Goal: Information Seeking & Learning: Learn about a topic

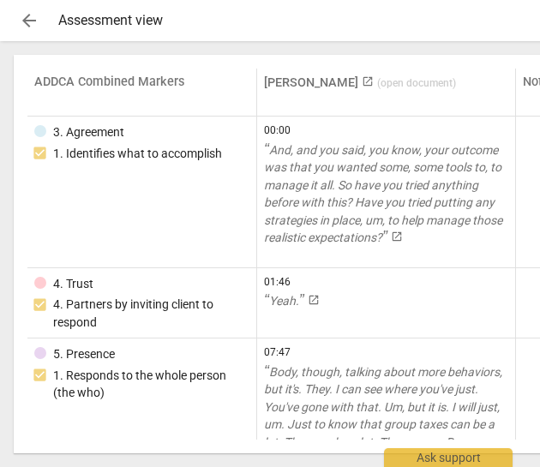
click at [78, 20] on div "Assessment view" at bounding box center [370, 20] width 624 height 15
click at [34, 20] on span "arrow_back" at bounding box center [29, 20] width 21 height 21
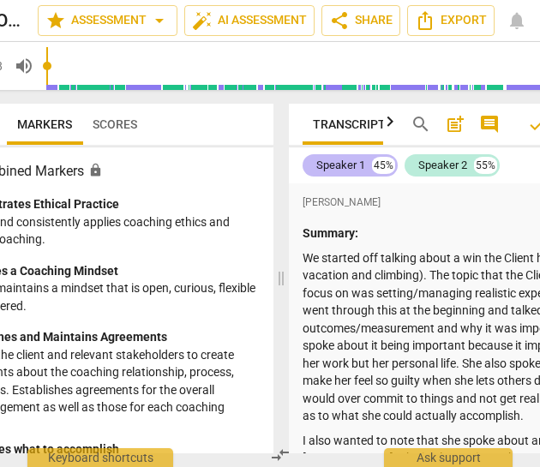
scroll to position [0, 103]
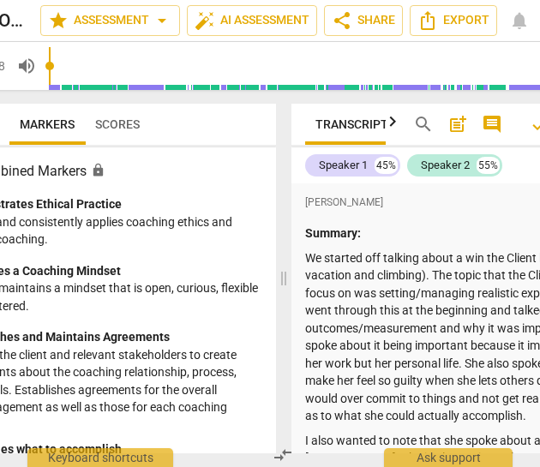
click at [104, 122] on span "Scores" at bounding box center [117, 124] width 45 height 14
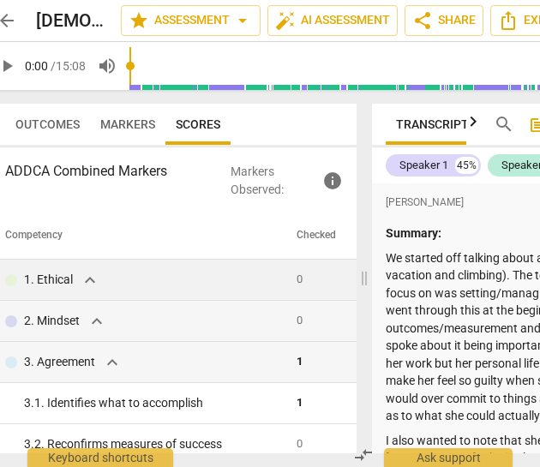
scroll to position [0, 0]
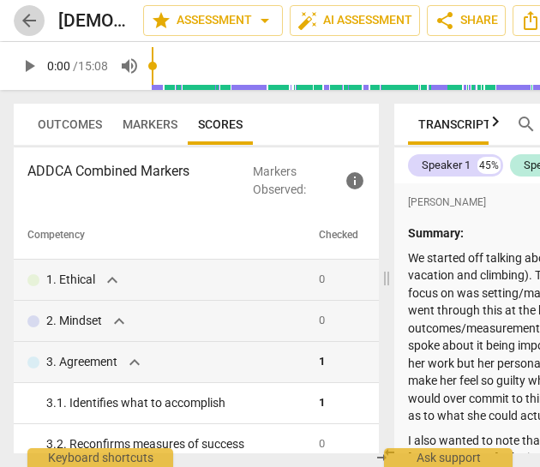
click at [27, 18] on span "arrow_back" at bounding box center [29, 20] width 21 height 21
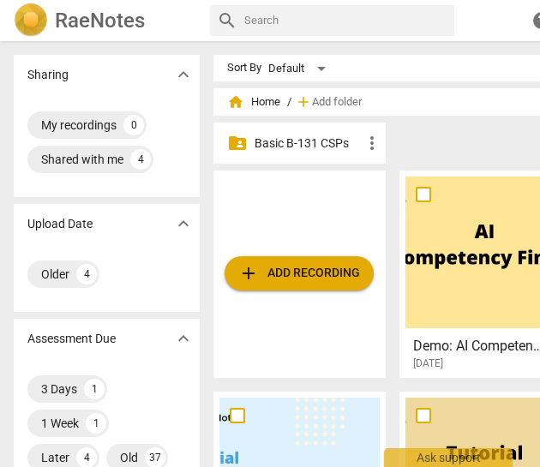
click at [197, 309] on div "Older 4" at bounding box center [107, 277] width 186 height 69
click at [327, 150] on p "Basic B-131 CSPs" at bounding box center [307, 143] width 107 height 18
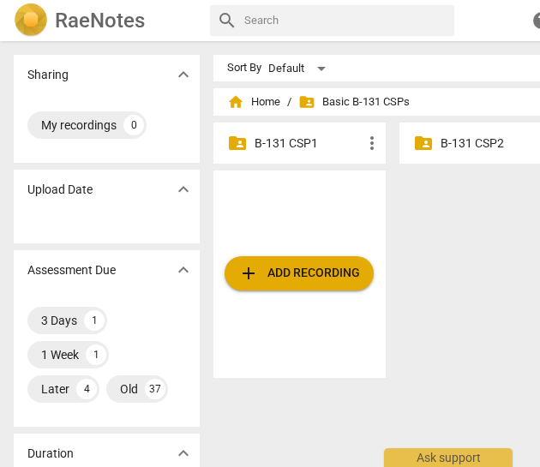
click at [426, 149] on span "folder_shared" at bounding box center [423, 143] width 21 height 21
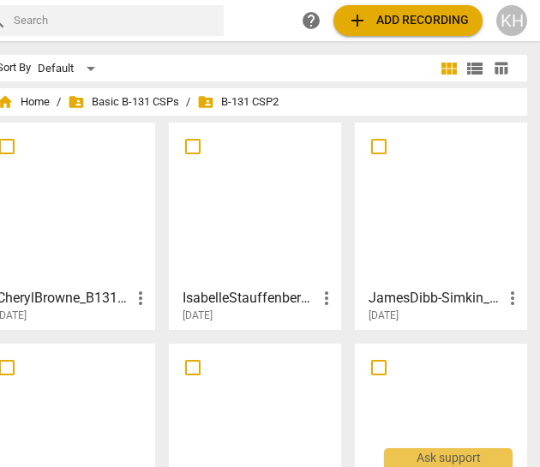
drag, startPoint x: 360, startPoint y: 217, endPoint x: 184, endPoint y: 67, distance: 230.9
click at [184, 67] on div "Sort By Default" at bounding box center [216, 68] width 439 height 27
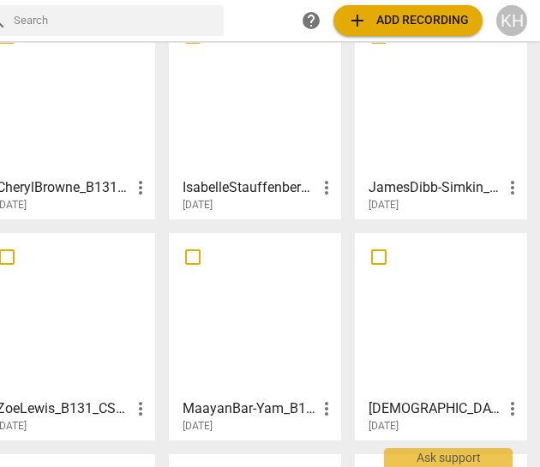
scroll to position [111, 0]
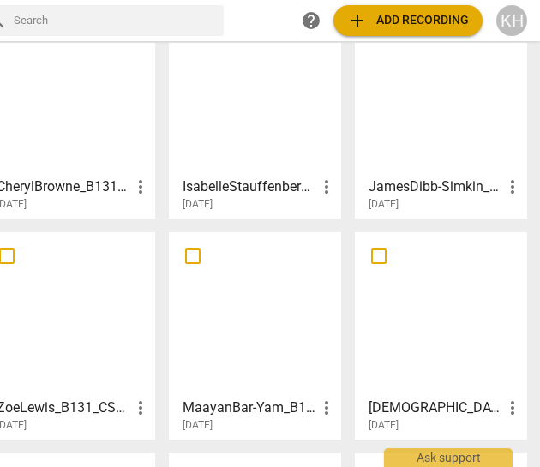
click at [441, 304] on div at bounding box center [441, 314] width 160 height 152
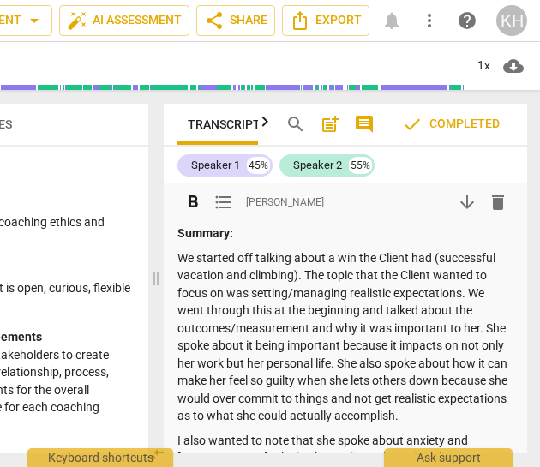
click at [338, 217] on div "format_bold format_list_bulleted [PERSON_NAME] arrow_downward delete" at bounding box center [345, 202] width 336 height 31
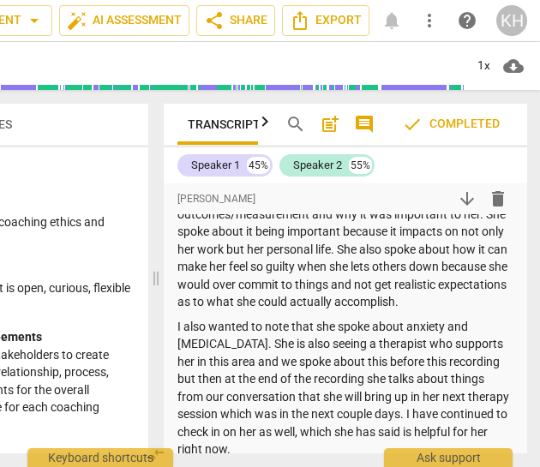
scroll to position [0, 231]
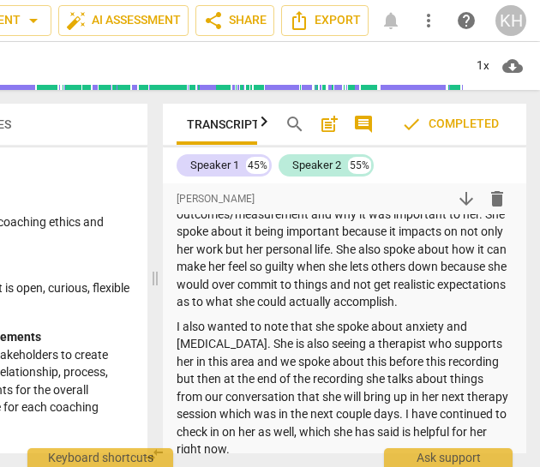
click at [236, 117] on span "Transcript" at bounding box center [223, 124] width 73 height 14
click at [264, 124] on icon "button" at bounding box center [264, 121] width 21 height 21
click at [267, 121] on icon "button" at bounding box center [264, 121] width 21 height 21
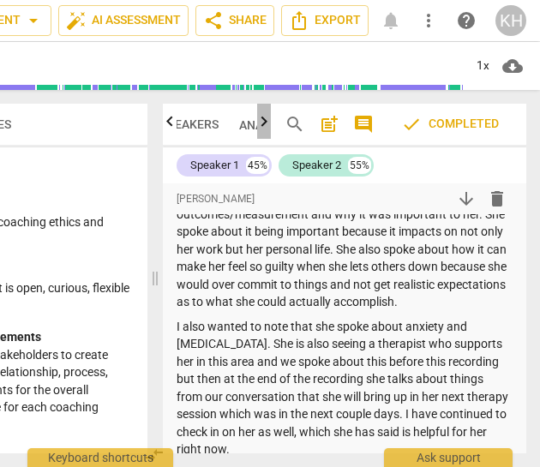
click at [265, 119] on icon "button" at bounding box center [264, 121] width 21 height 21
click at [192, 119] on span "Tags & Speakers" at bounding box center [150, 124] width 101 height 14
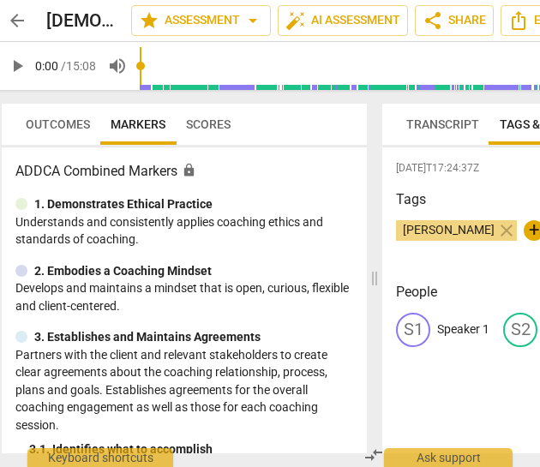
scroll to position [0, 11]
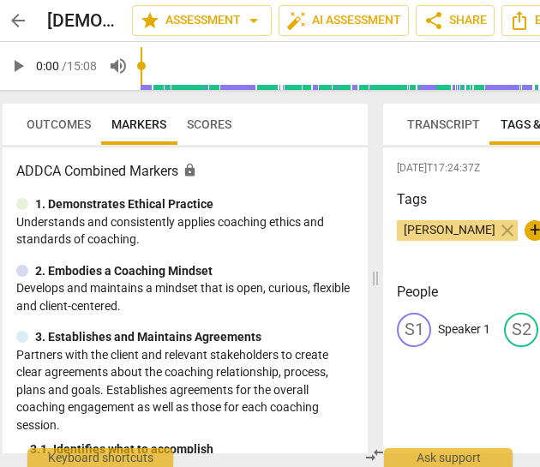
click at [201, 119] on span "Scores" at bounding box center [209, 124] width 45 height 14
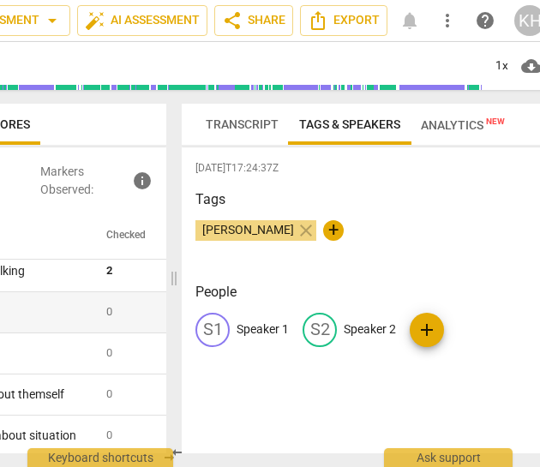
scroll to position [0, 231]
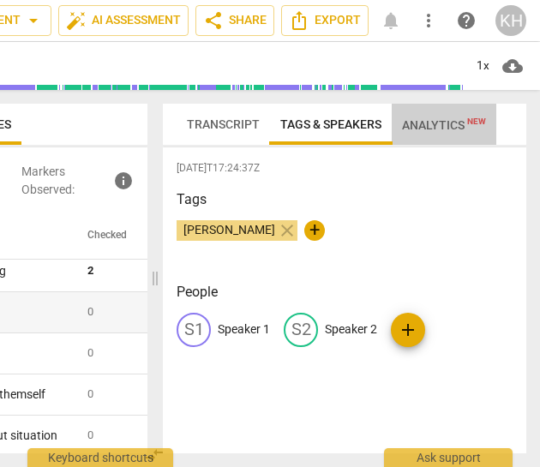
click at [431, 118] on span "Analytics New" at bounding box center [444, 125] width 84 height 14
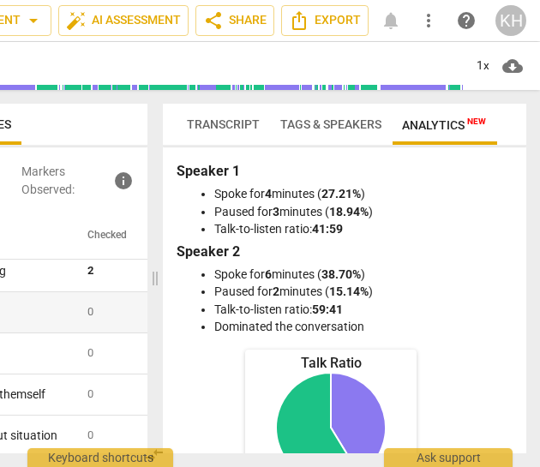
scroll to position [0, 0]
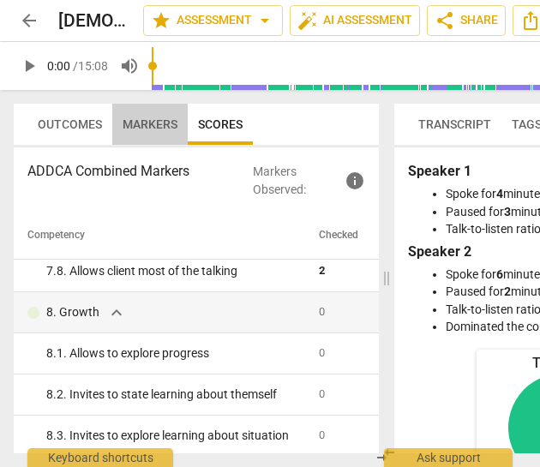
click at [149, 117] on span "Markers" at bounding box center [149, 124] width 55 height 14
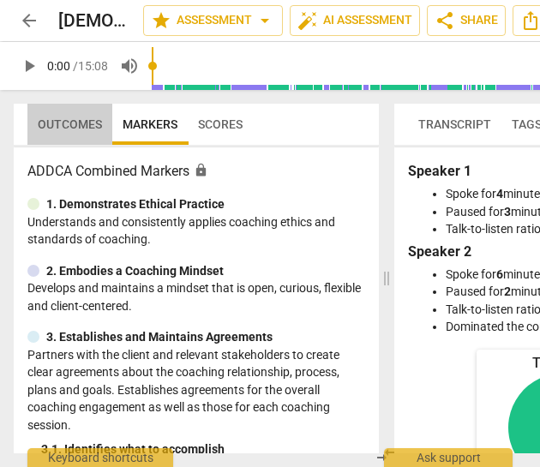
click at [53, 122] on span "Outcomes" at bounding box center [70, 124] width 64 height 14
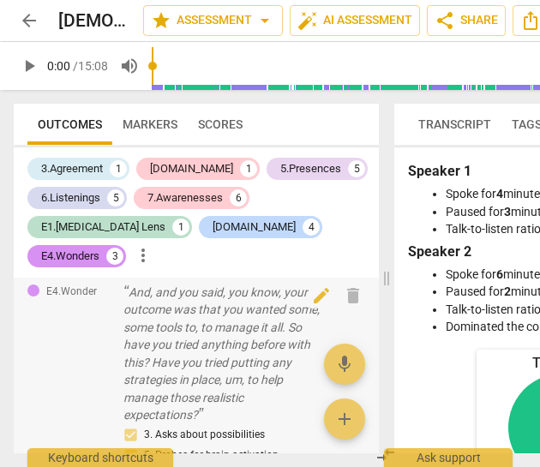
scroll to position [217, 0]
